Goal: Information Seeking & Learning: Learn about a topic

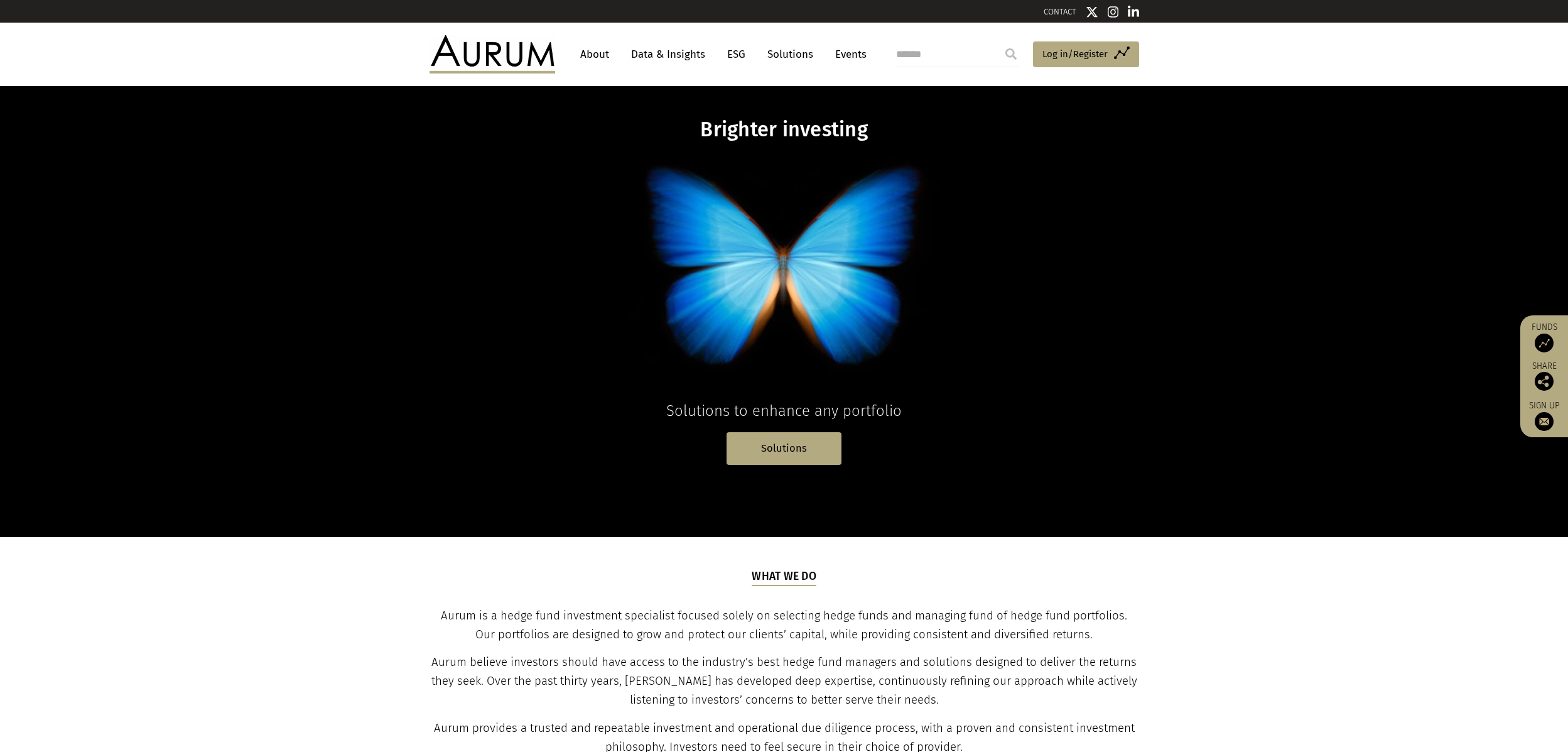
click at [661, 55] on link "Data & Insights" at bounding box center [668, 54] width 86 height 24
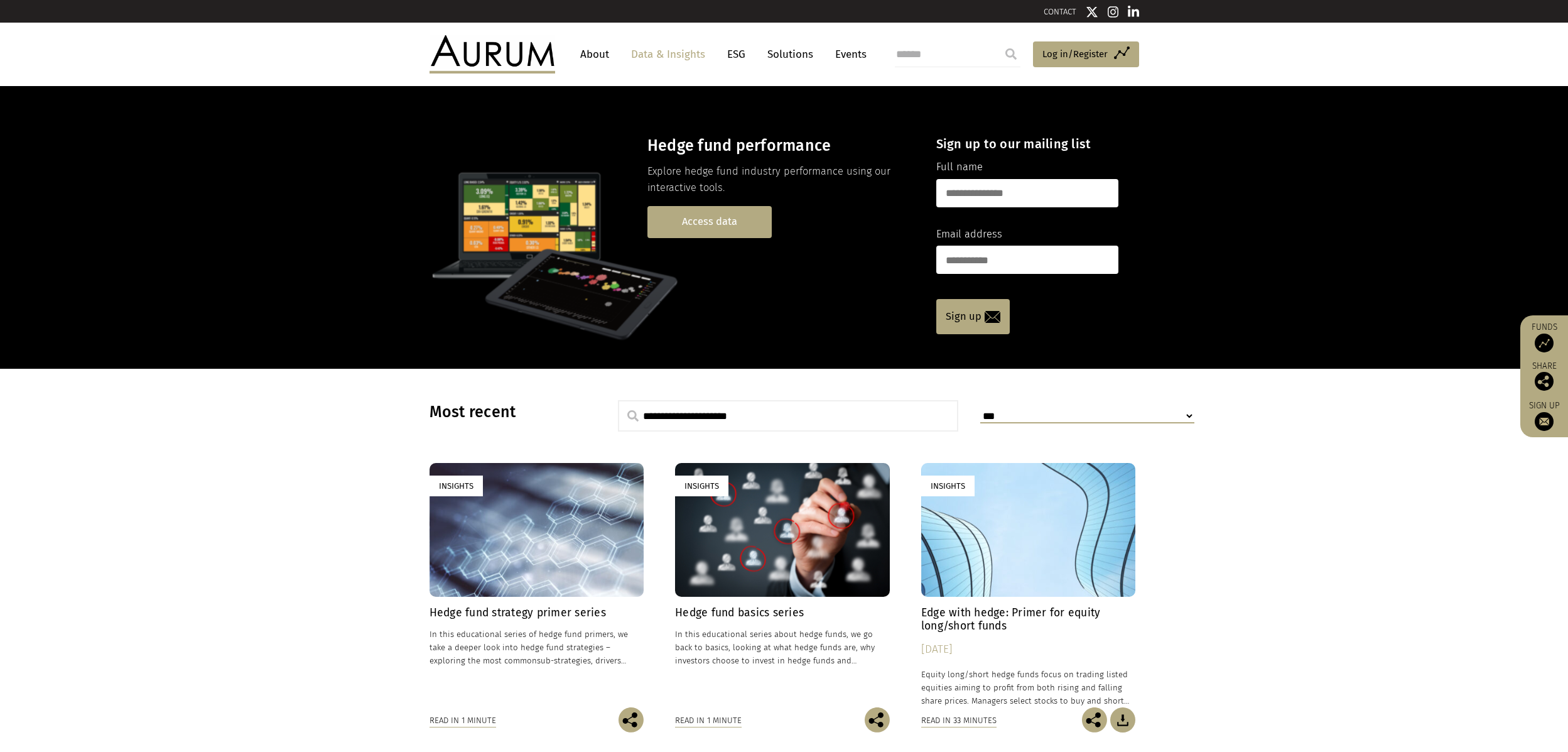
click at [709, 225] on link "Access data" at bounding box center [710, 222] width 124 height 32
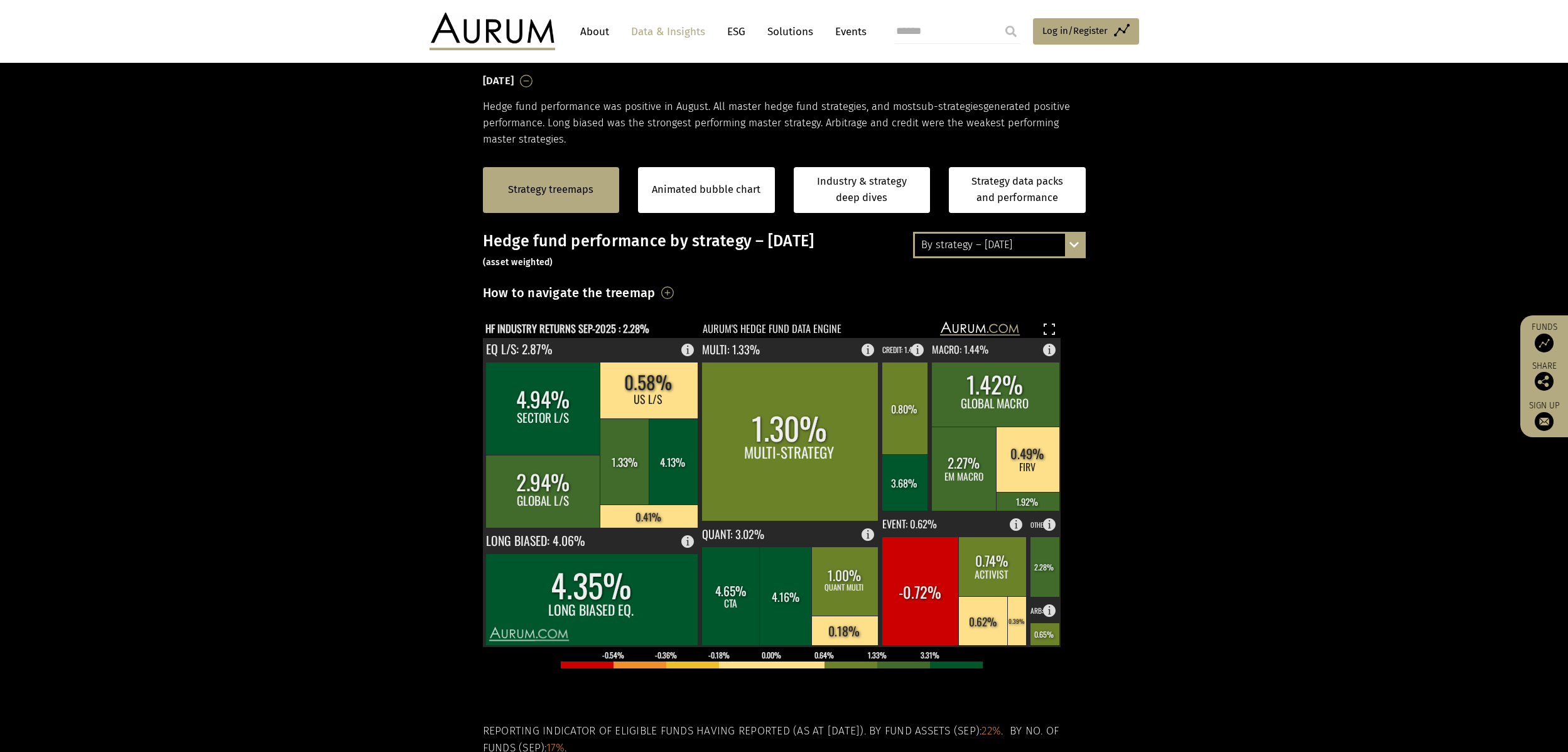
scroll to position [251, 0]
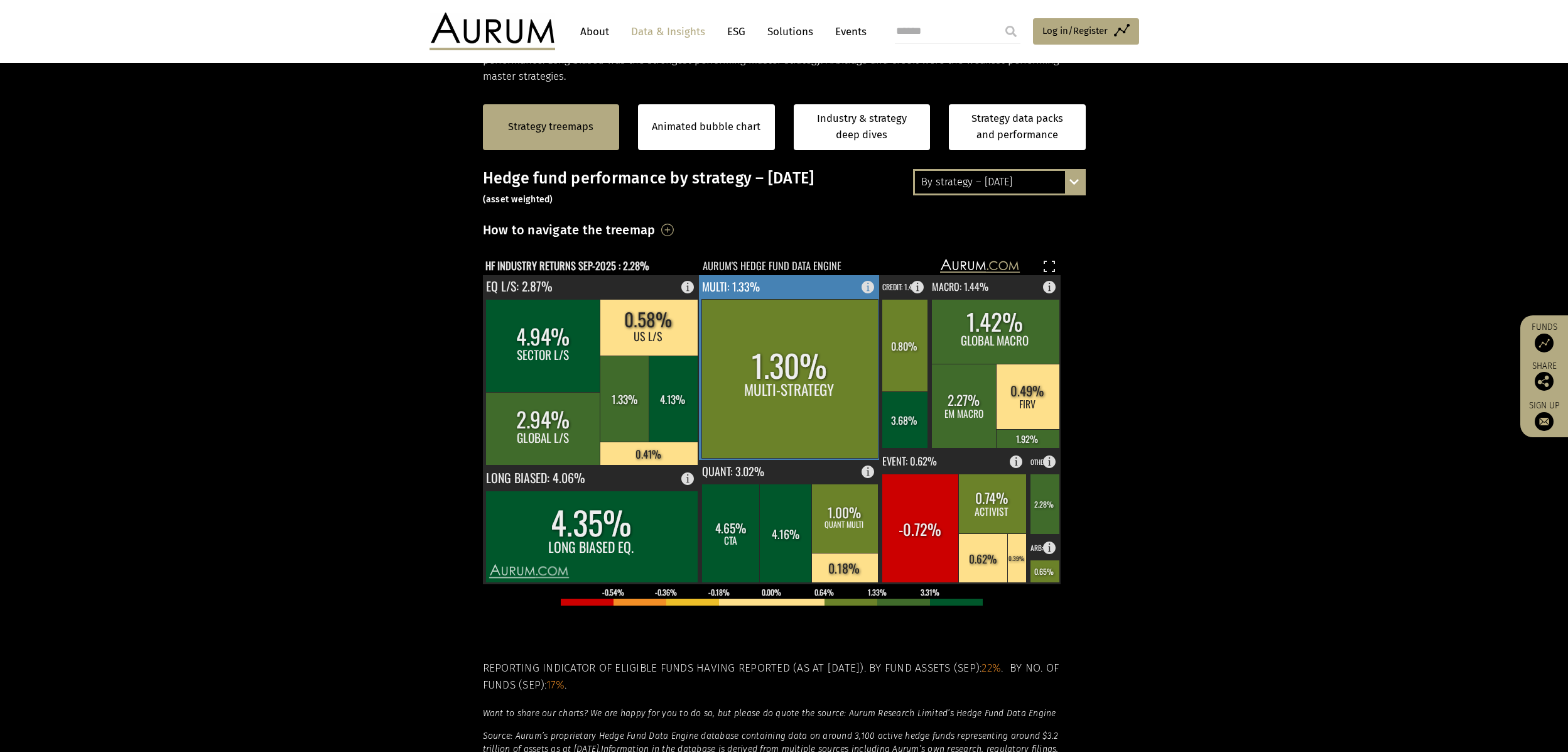
click at [832, 296] on rect at bounding box center [790, 368] width 181 height 184
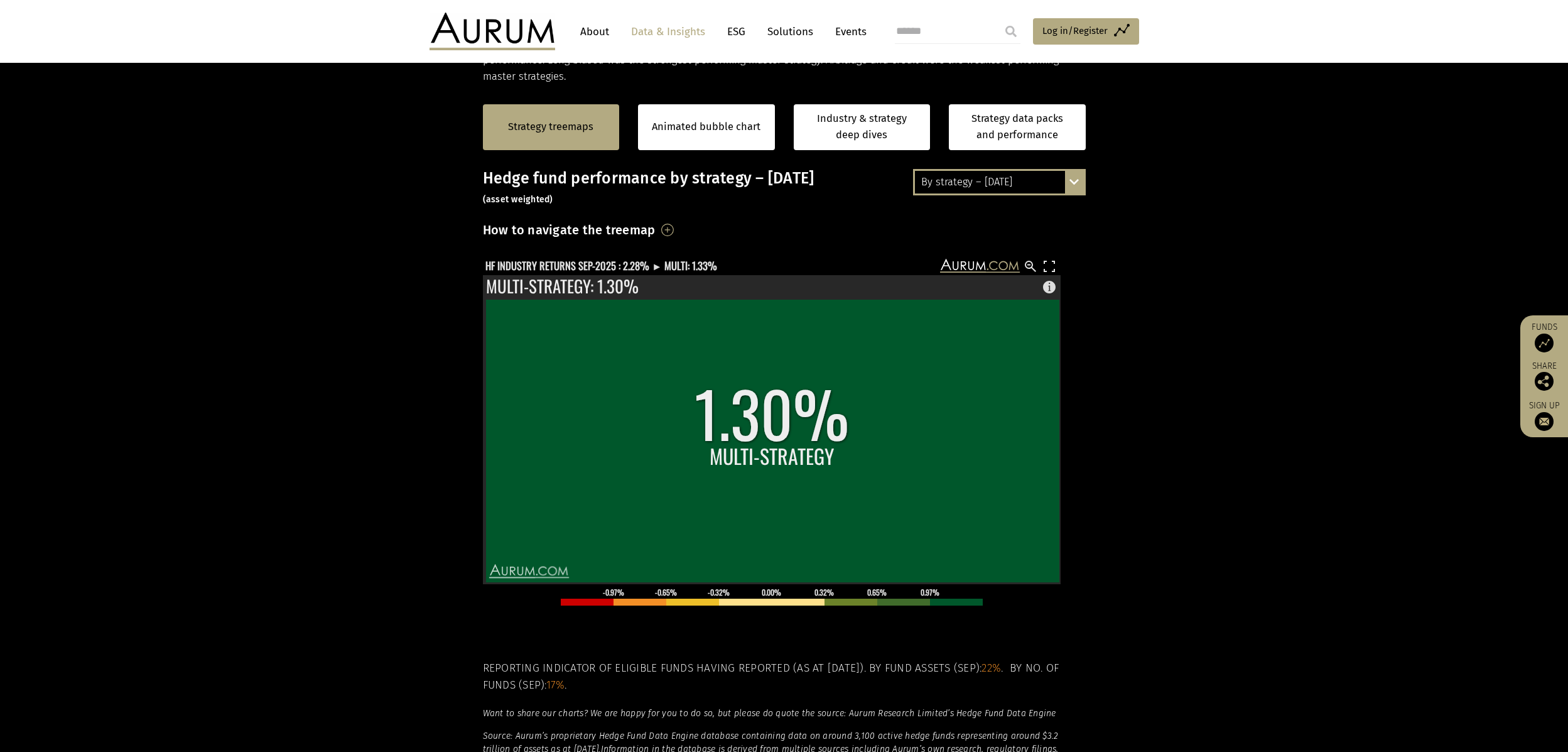
click at [1325, 326] on section "Strategy treemaps Animated bubble chart Industry & strategy deep dives Strategy…" at bounding box center [784, 478] width 1568 height 785
click at [1053, 267] on rect at bounding box center [1050, 266] width 15 height 15
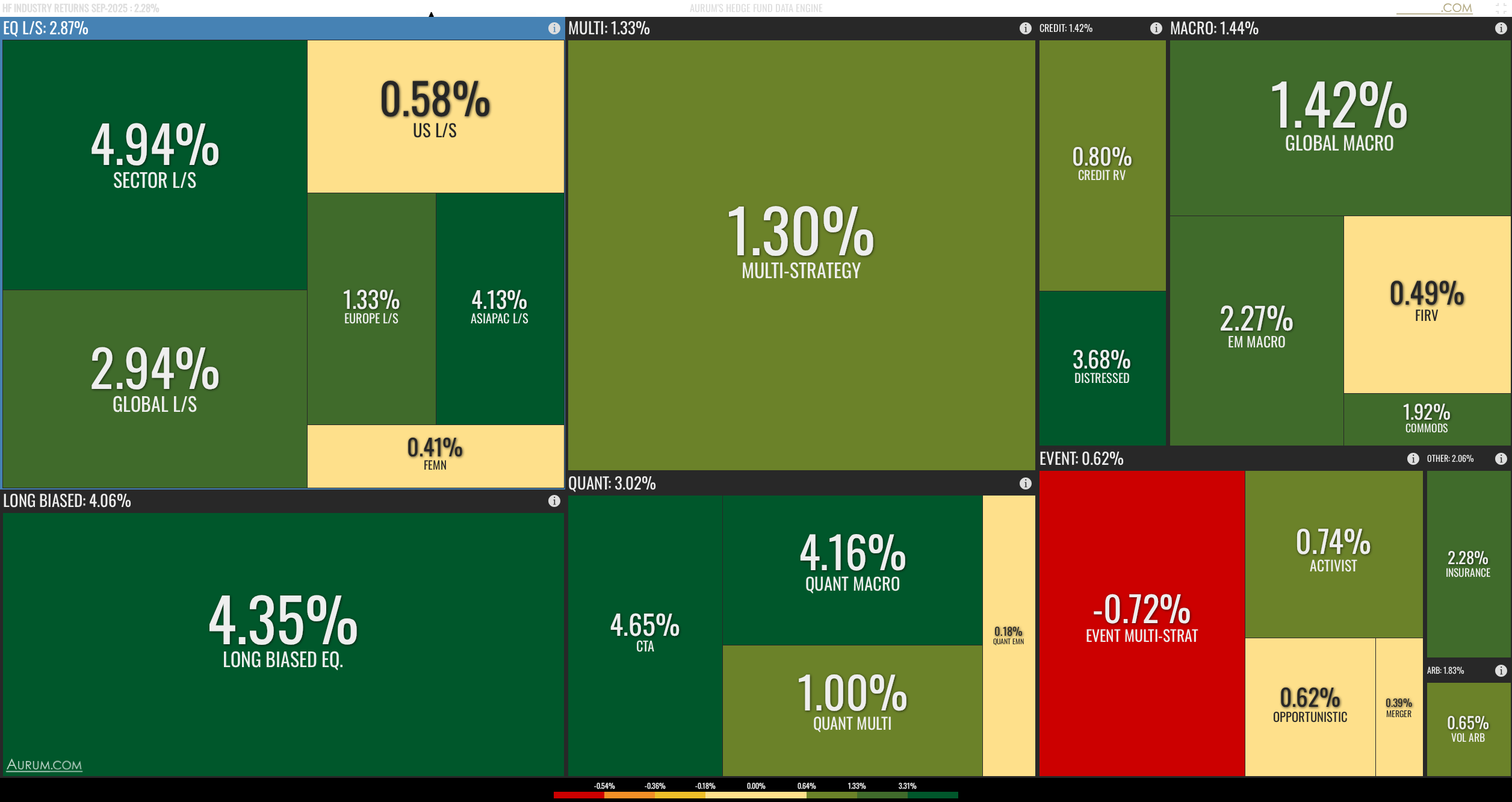
click at [457, 118] on rect at bounding box center [435, 116] width 257 height 153
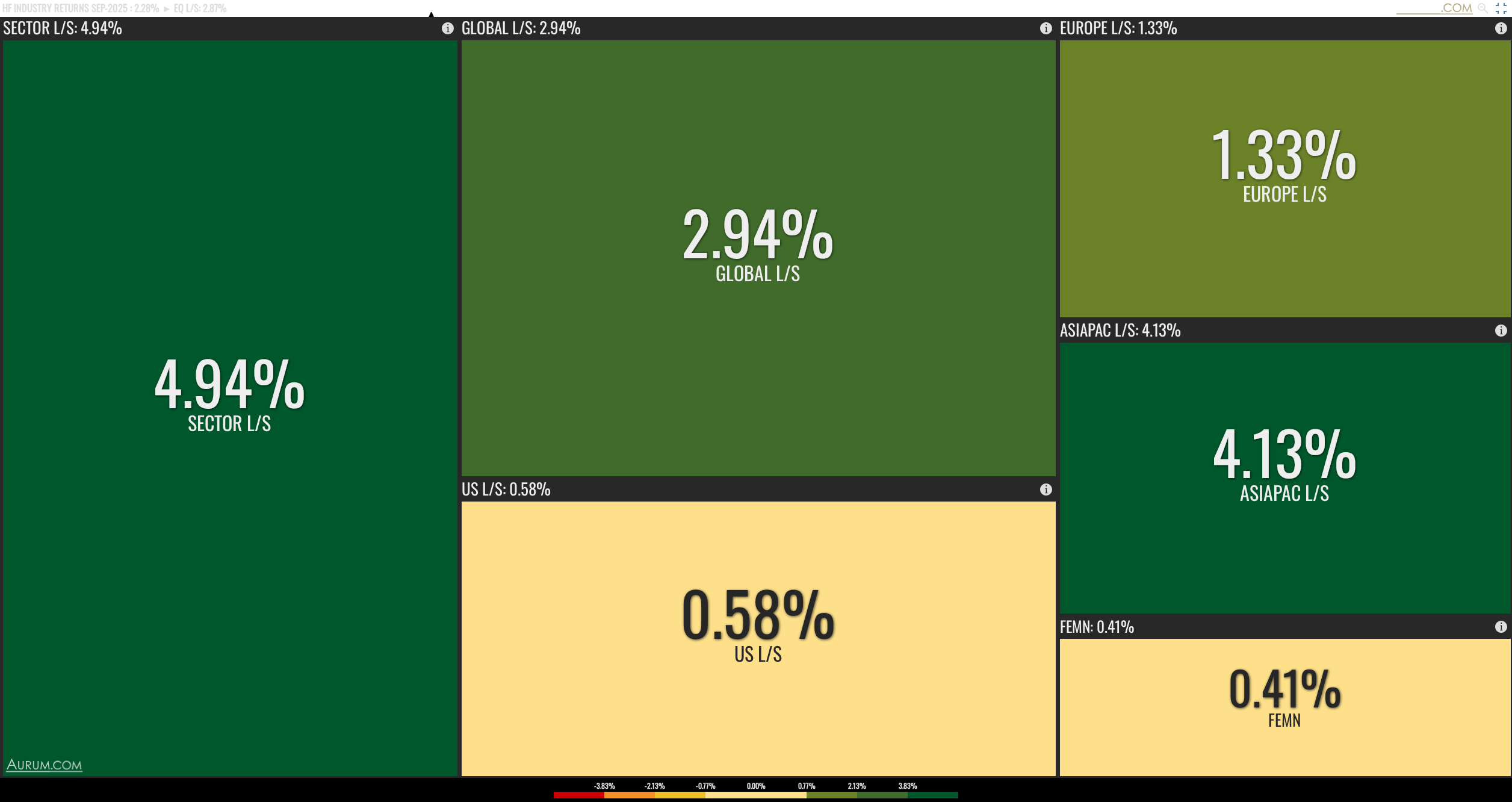
click at [1503, 3] on rect at bounding box center [1501, 8] width 14 height 14
